Goal: Information Seeking & Learning: Find specific fact

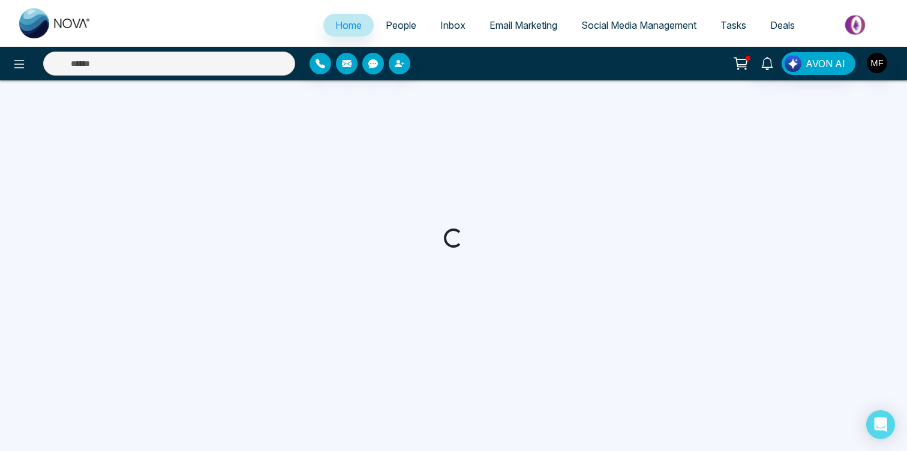
select select "*"
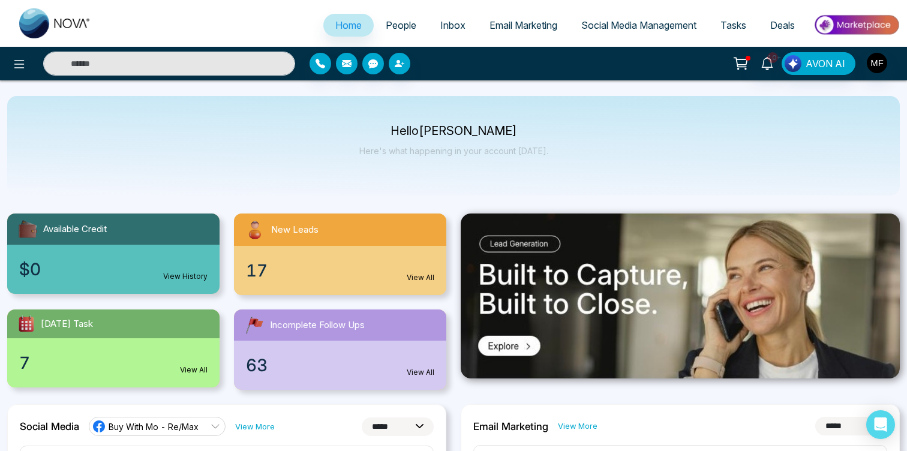
click at [391, 14] on link "People" at bounding box center [401, 25] width 55 height 23
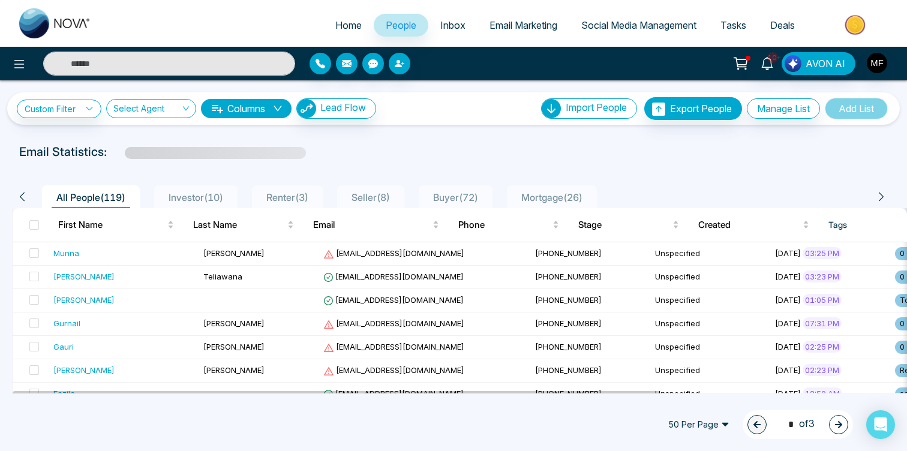
click at [201, 198] on span "Investor ( 10 )" at bounding box center [196, 197] width 64 height 12
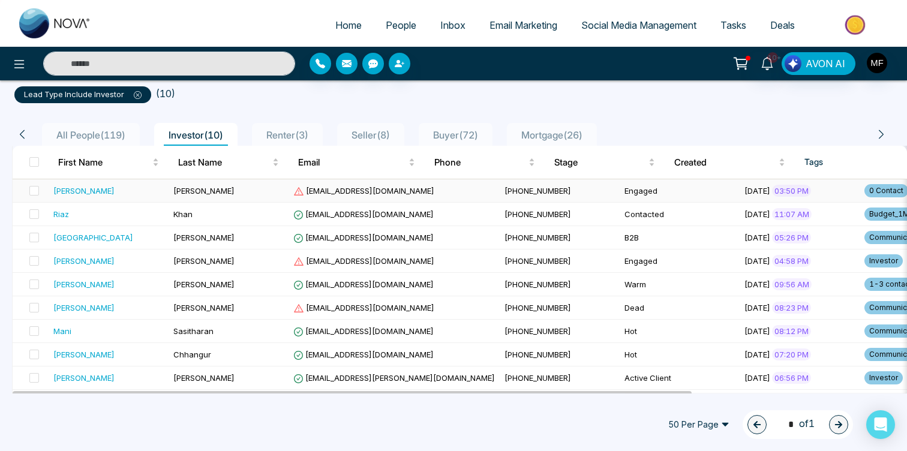
scroll to position [85, 0]
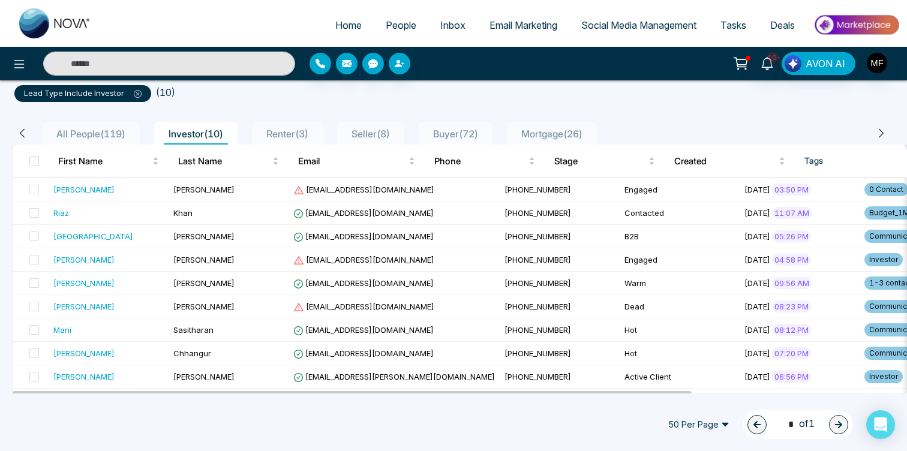
click at [308, 134] on span "Renter ( 3 )" at bounding box center [288, 134] width 52 height 12
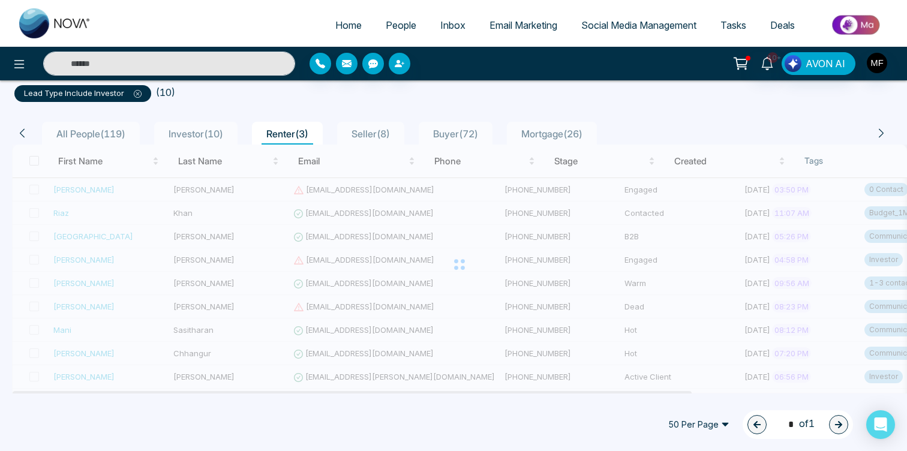
click at [396, 129] on div "Custom Filter Choose a filters Cancel Apply Select Agent Columns Lead Flow Impo…" at bounding box center [453, 236] width 907 height 313
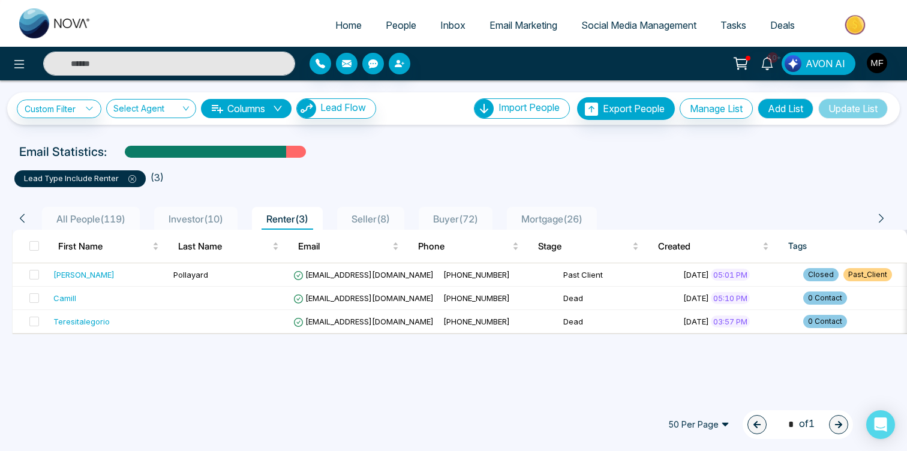
click at [385, 224] on div "Seller ( 8 )" at bounding box center [371, 219] width 48 height 14
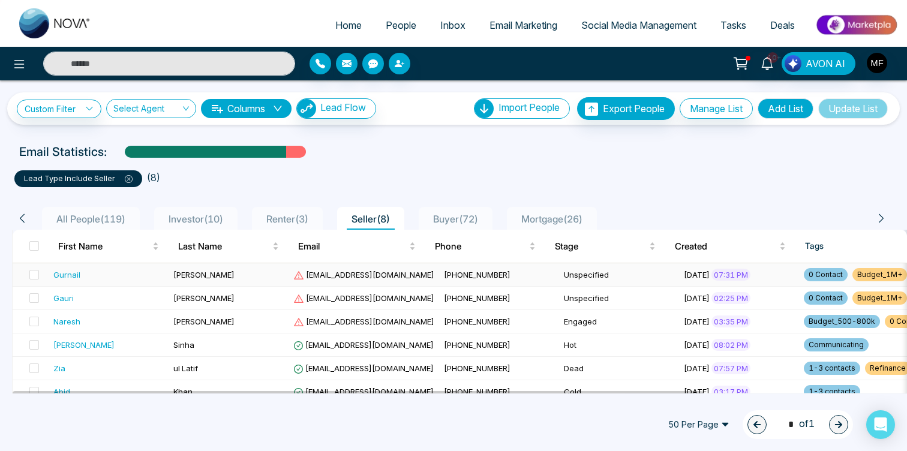
click at [155, 278] on div "Gurnail" at bounding box center [108, 275] width 110 height 12
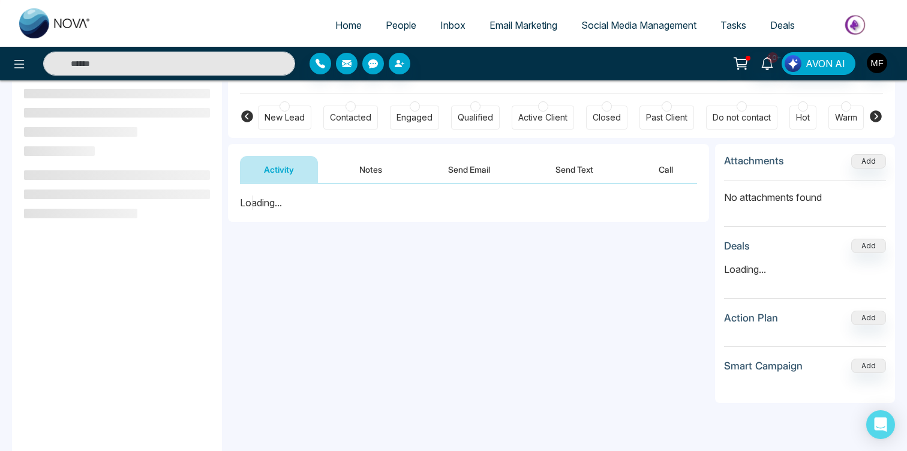
scroll to position [104, 0]
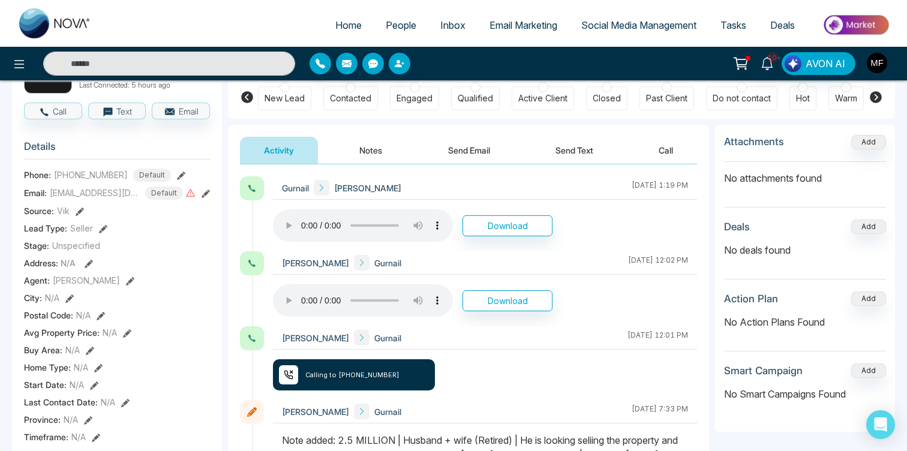
click at [361, 151] on button "Notes" at bounding box center [370, 150] width 71 height 27
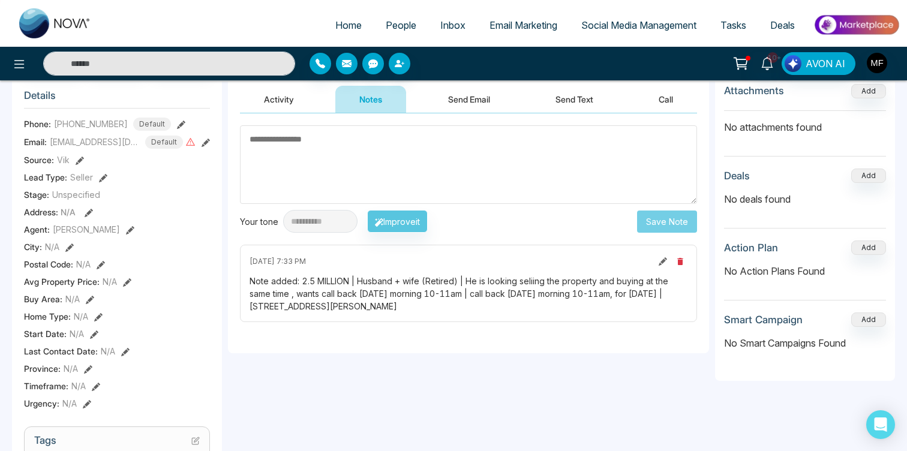
scroll to position [154, 0]
drag, startPoint x: 280, startPoint y: 307, endPoint x: 380, endPoint y: 309, distance: 99.6
click at [380, 309] on div "Note added: 2.5 MILLION | Husband + wife (Retired) | He is looking seliing the …" at bounding box center [469, 295] width 438 height 38
copy div "[STREET_ADDRESS][PERSON_NAME]"
click at [386, 29] on span "People" at bounding box center [401, 25] width 31 height 12
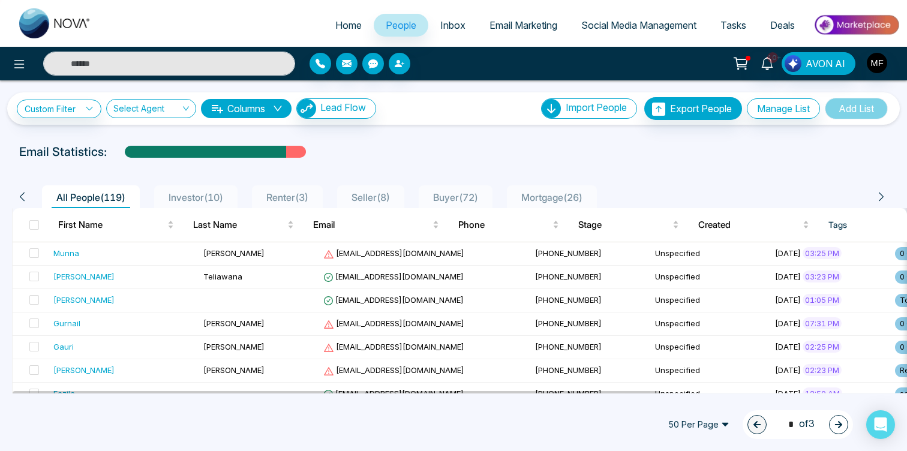
click at [382, 195] on span "Seller ( 8 )" at bounding box center [371, 197] width 48 height 12
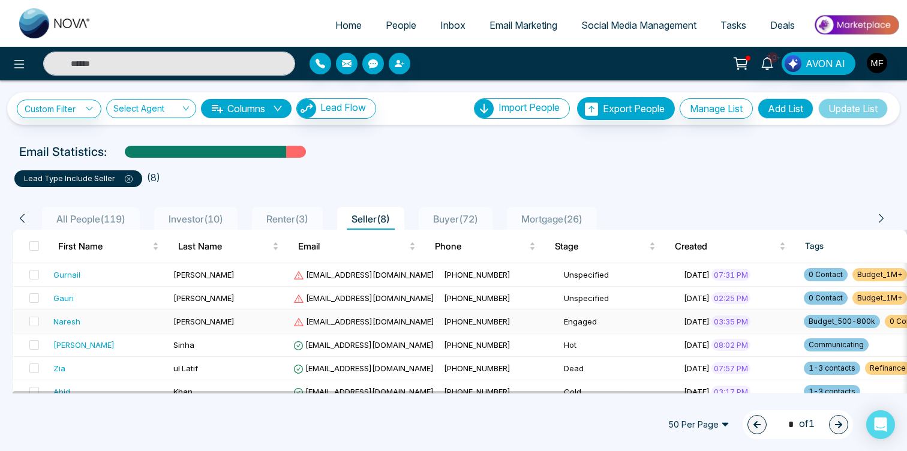
click at [110, 322] on div "Naresh" at bounding box center [108, 322] width 110 height 12
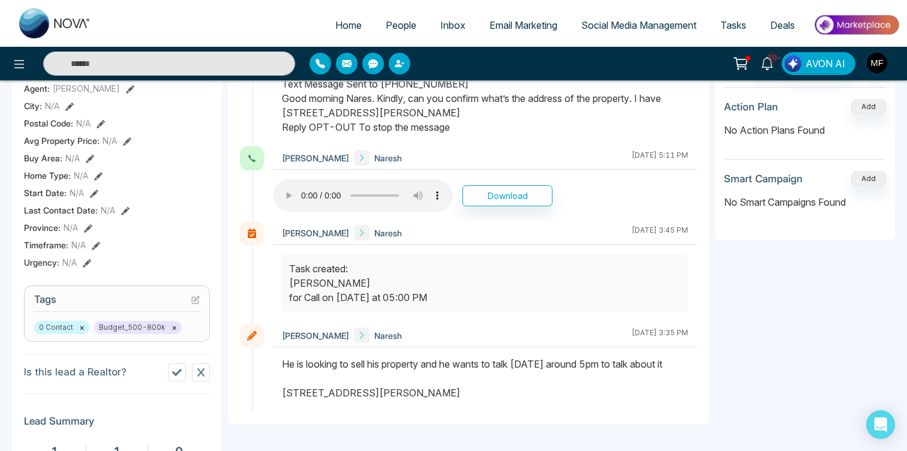
scroll to position [308, 0]
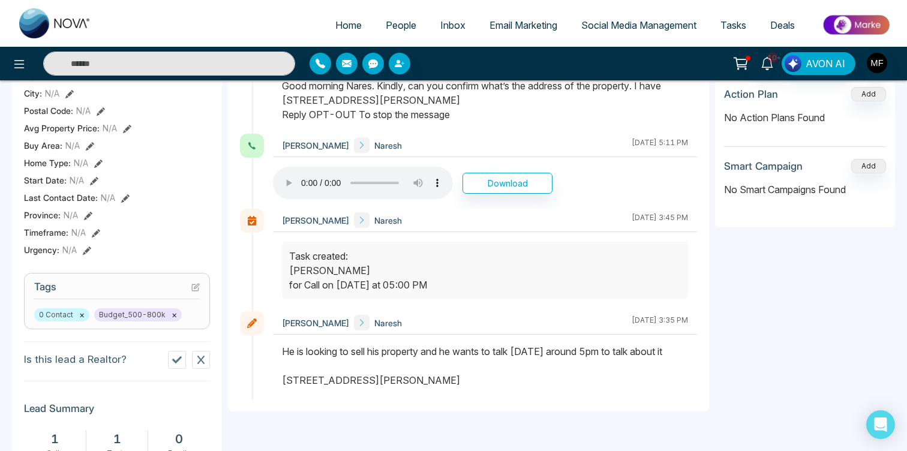
click at [309, 383] on div "He is looking to sell his property and he wants to talk [DATE] around 5pm to ta…" at bounding box center [485, 365] width 406 height 43
